Goal: Check status

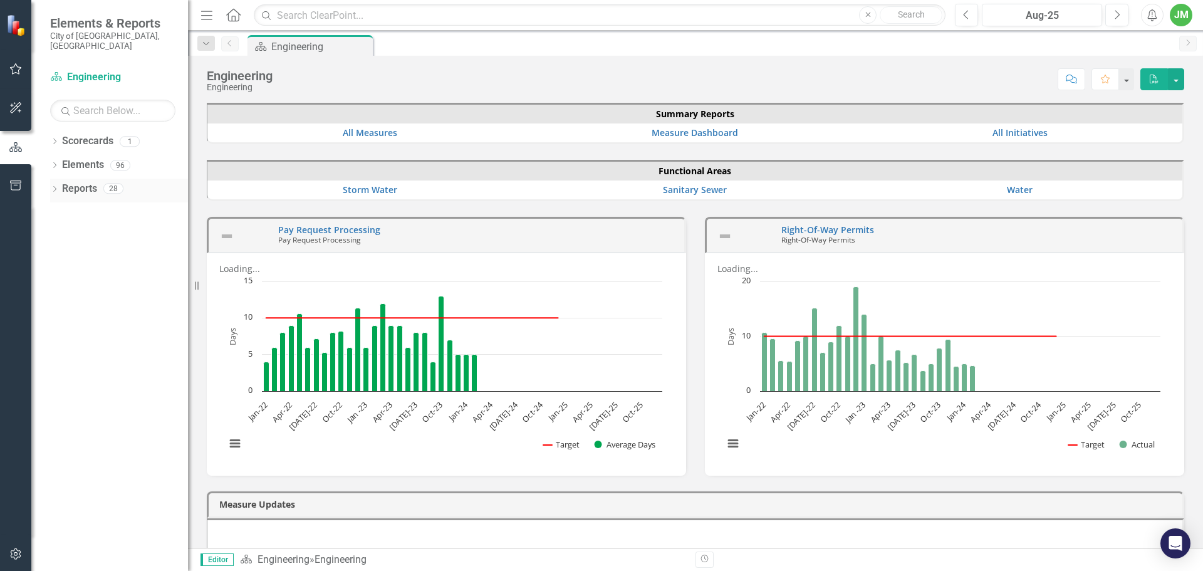
click at [54, 185] on div "Dropdown" at bounding box center [54, 190] width 9 height 11
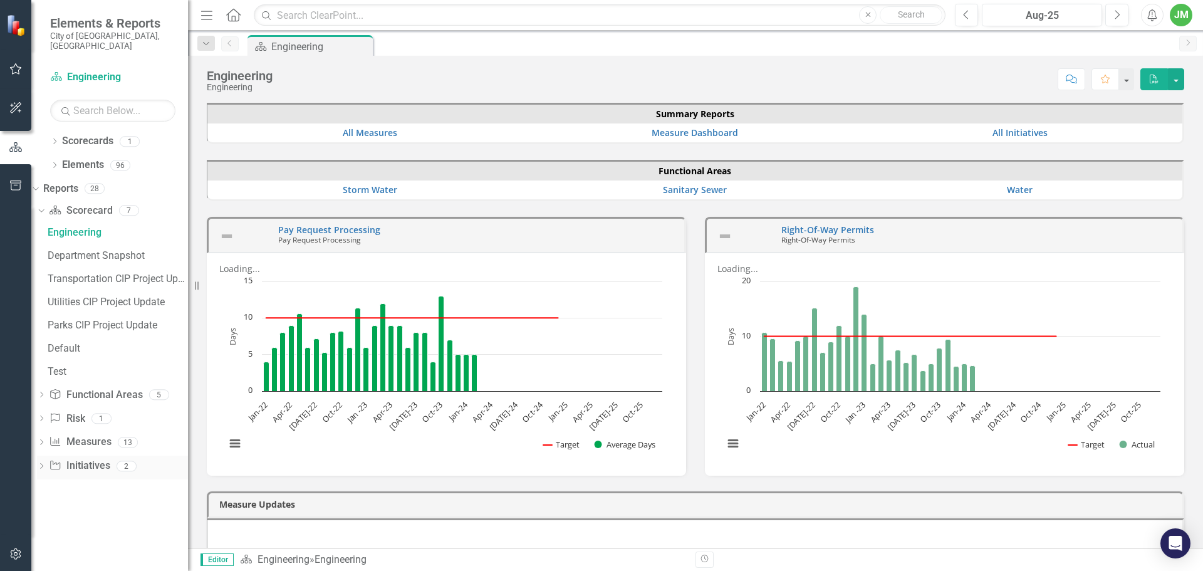
click at [46, 464] on icon "Dropdown" at bounding box center [41, 467] width 9 height 7
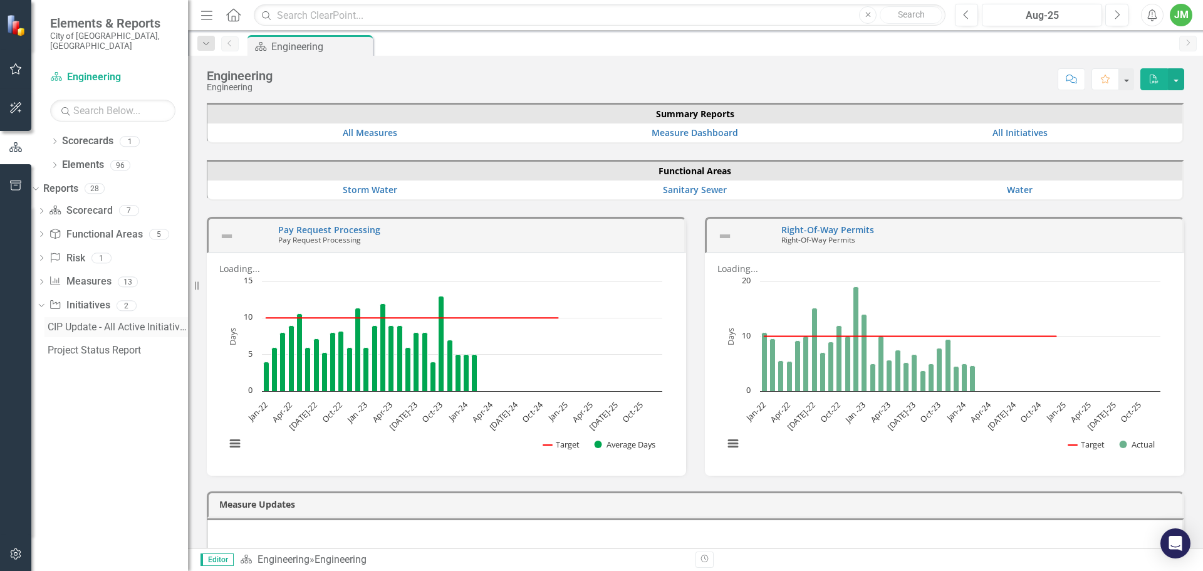
click at [114, 321] on div "CIP Update - All Active Initiatives" at bounding box center [118, 326] width 140 height 11
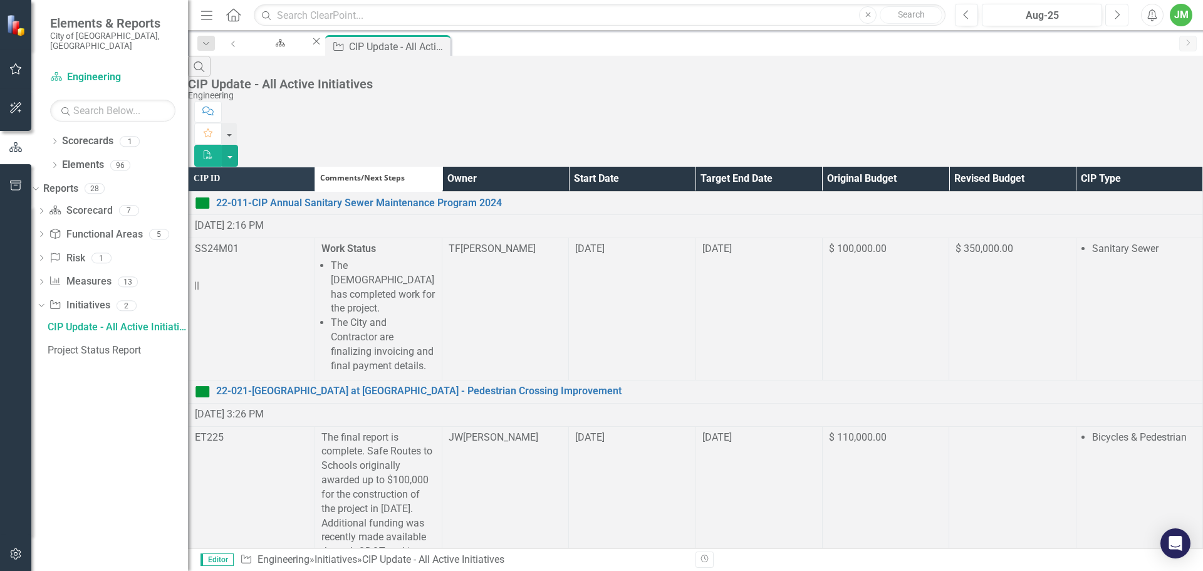
click at [1122, 19] on button "Next" at bounding box center [1116, 15] width 23 height 23
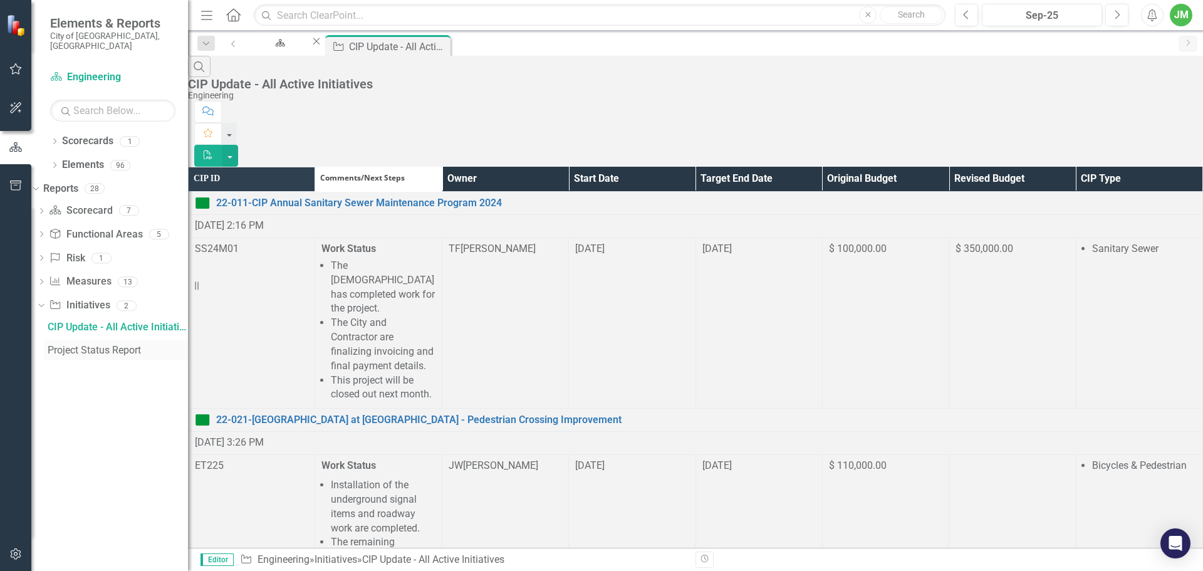
click at [142, 345] on div "Project Status Report" at bounding box center [118, 350] width 140 height 11
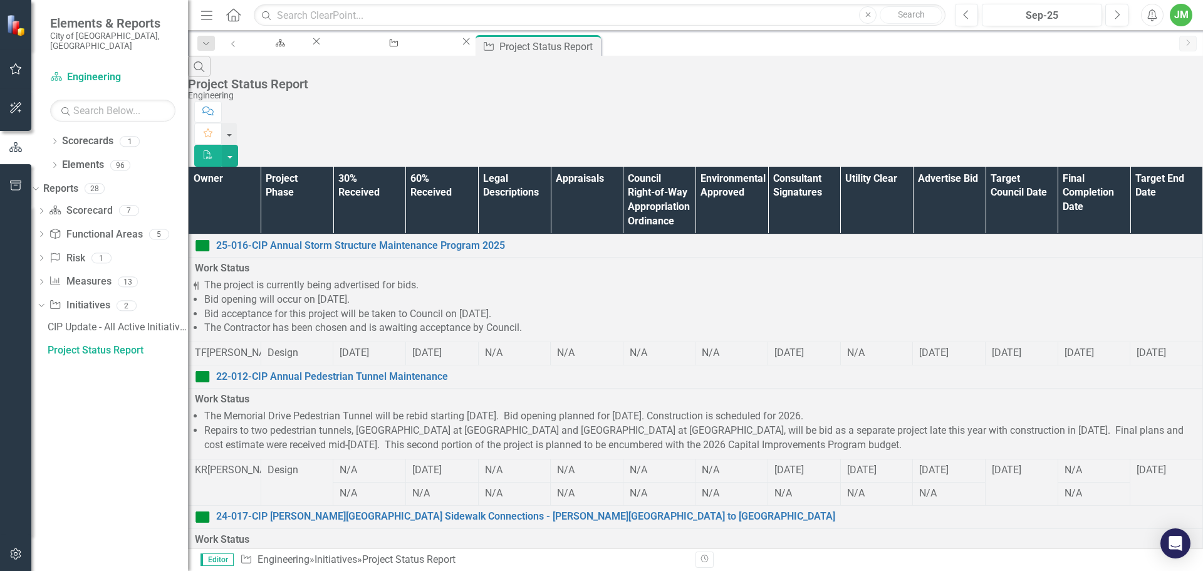
click at [261, 167] on th "Owner" at bounding box center [225, 201] width 73 height 68
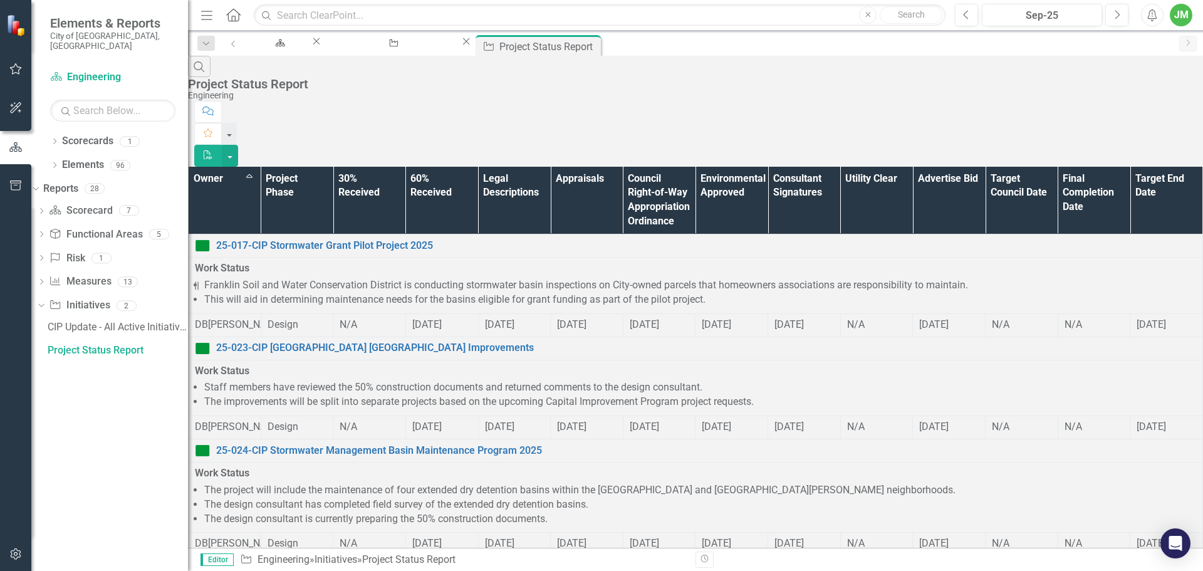
scroll to position [1086, 0]
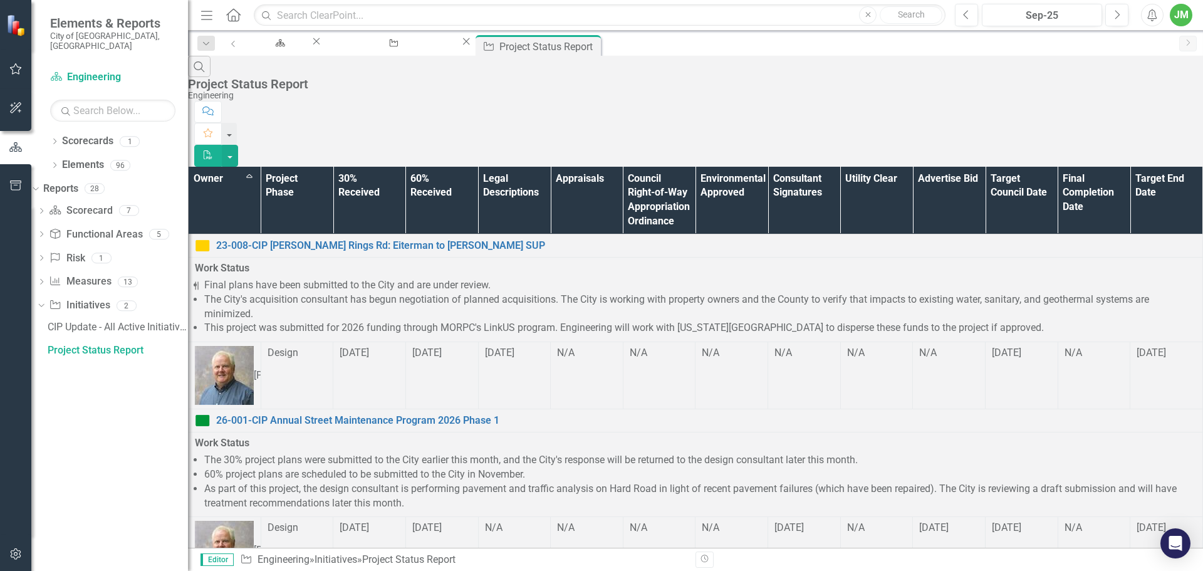
scroll to position [780, 0]
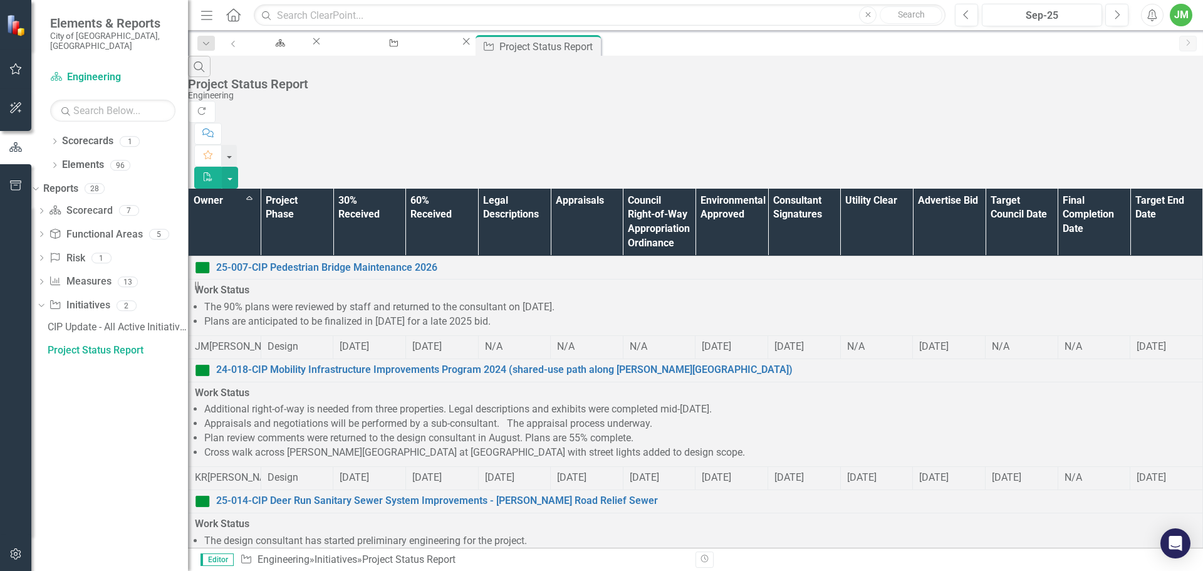
scroll to position [676, 0]
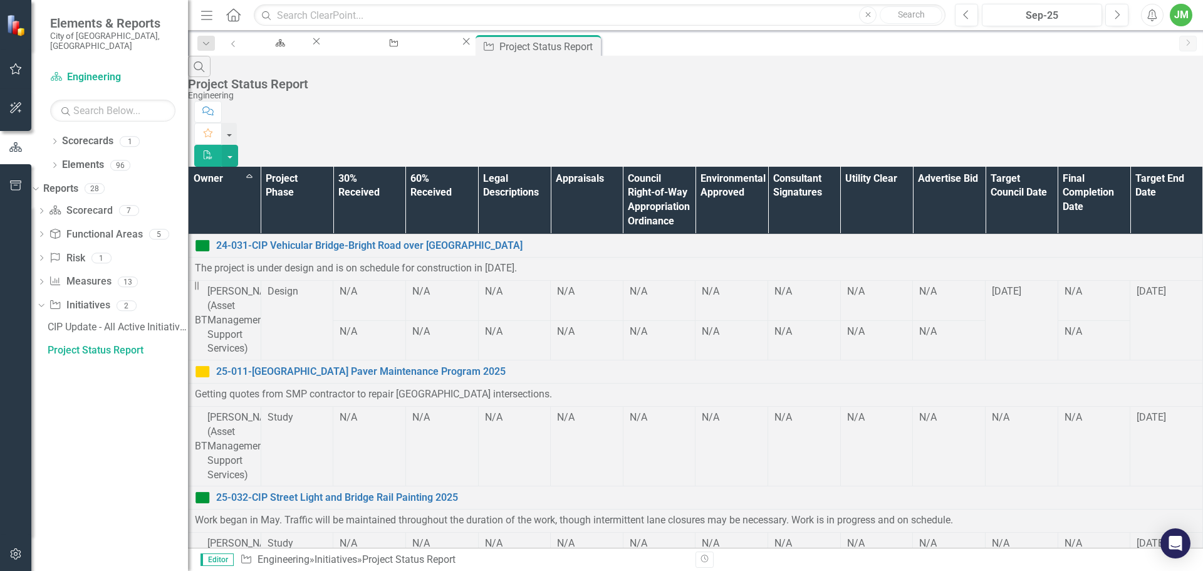
scroll to position [1209, 0]
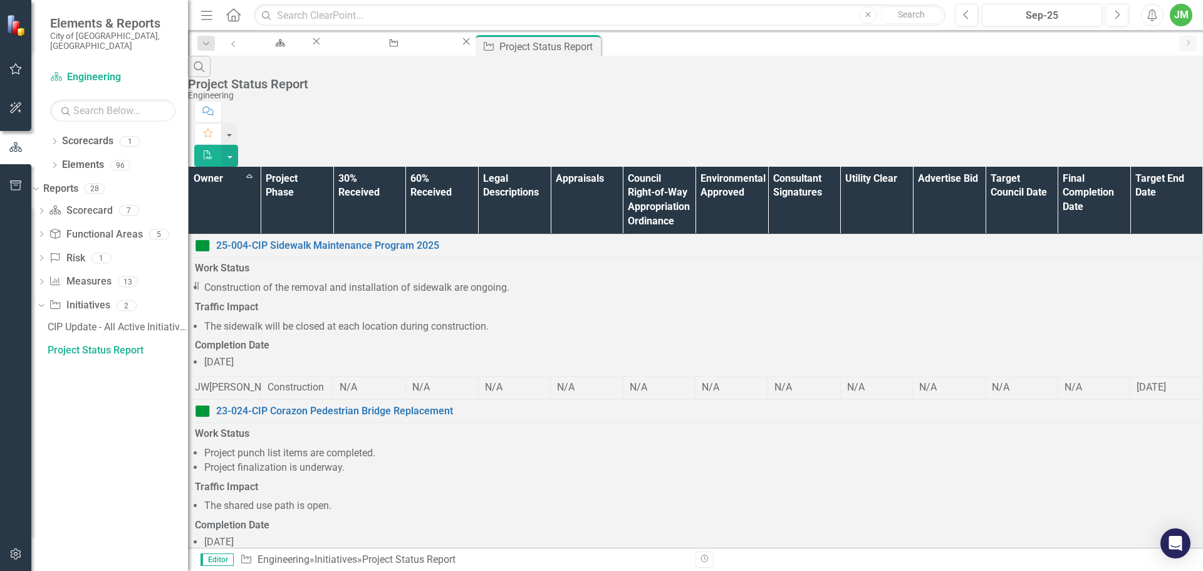
scroll to position [1362, 0]
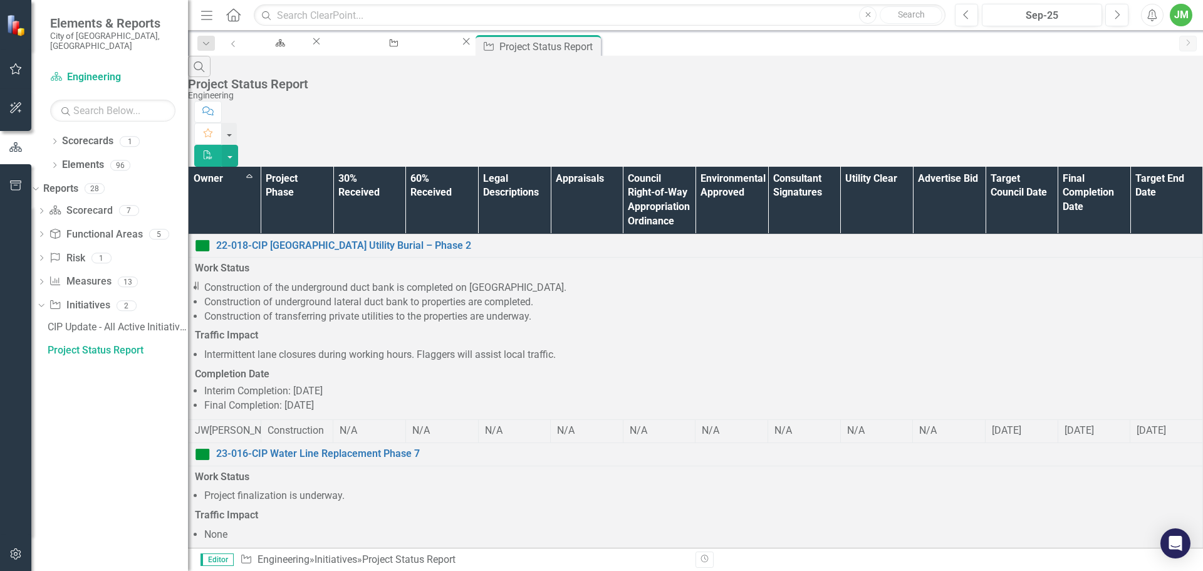
scroll to position [243, 0]
